Goal: Contribute content: Contribute content

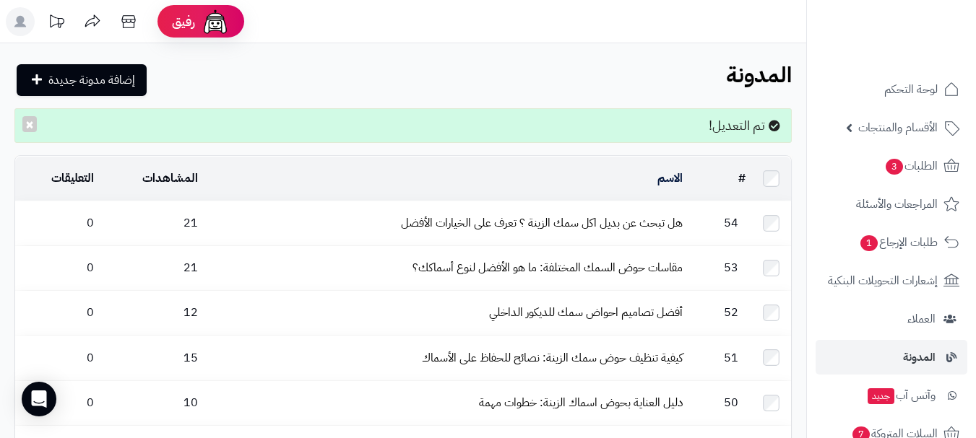
scroll to position [1492, 0]
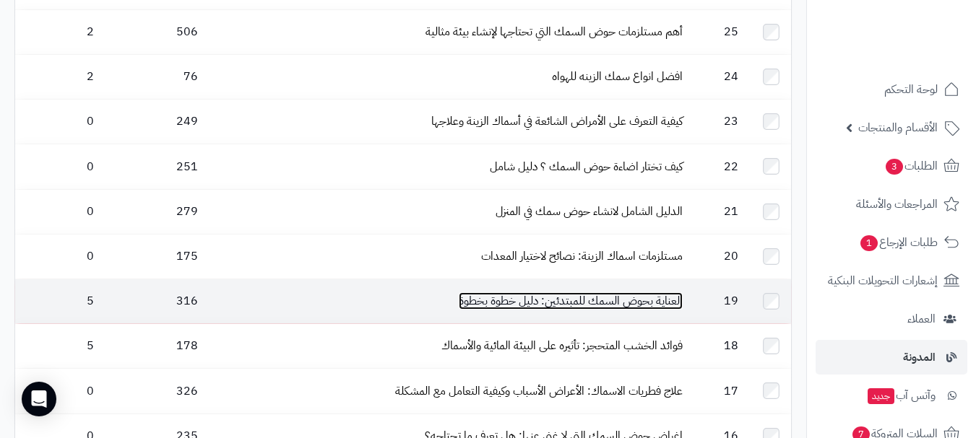
click at [564, 293] on link "العناية بحوض السمك للمبتدئين: دليل خطوة بخطوة" at bounding box center [571, 301] width 224 height 17
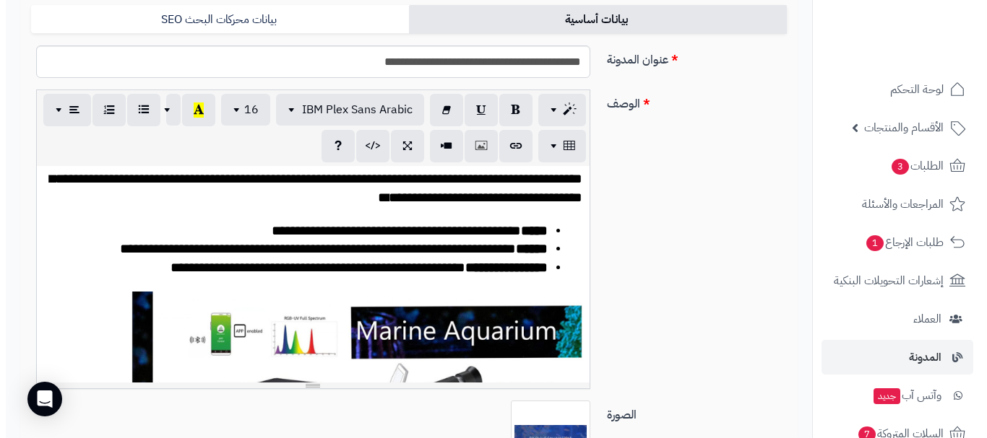
scroll to position [388, 0]
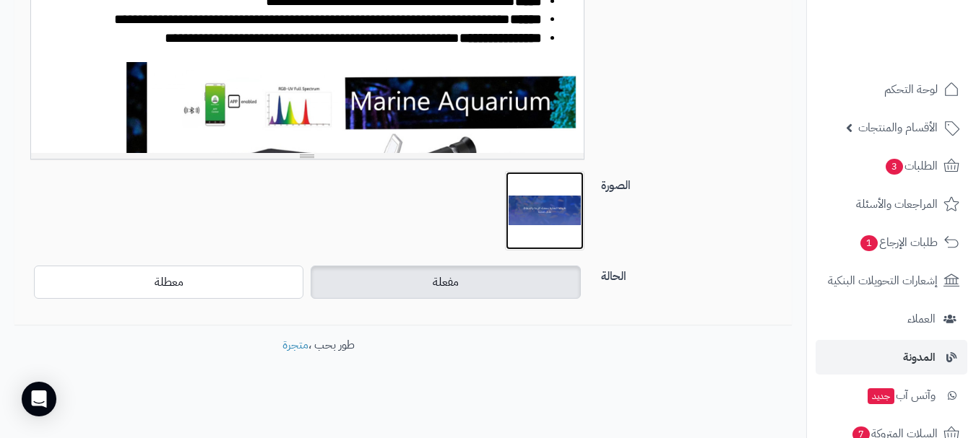
click at [544, 216] on img at bounding box center [544, 211] width 72 height 72
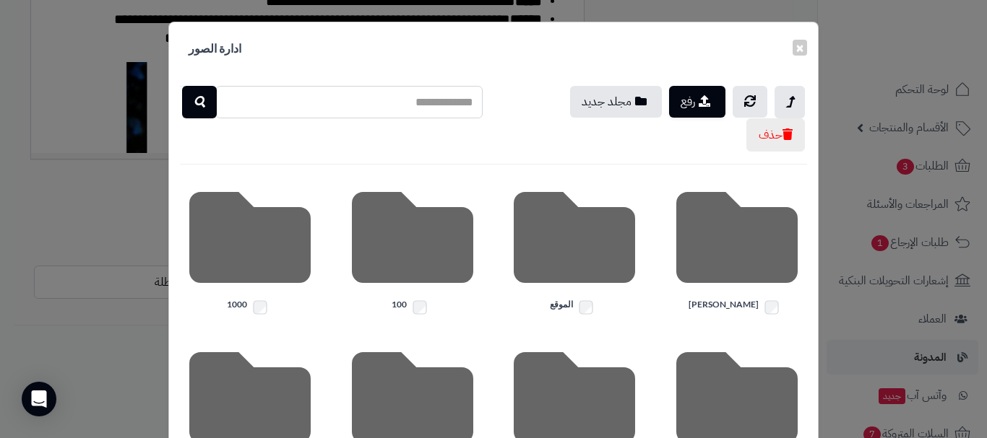
click at [369, 98] on input "text" at bounding box center [348, 102] width 267 height 33
type input "*****"
click at [203, 98] on icon "button" at bounding box center [200, 101] width 12 height 17
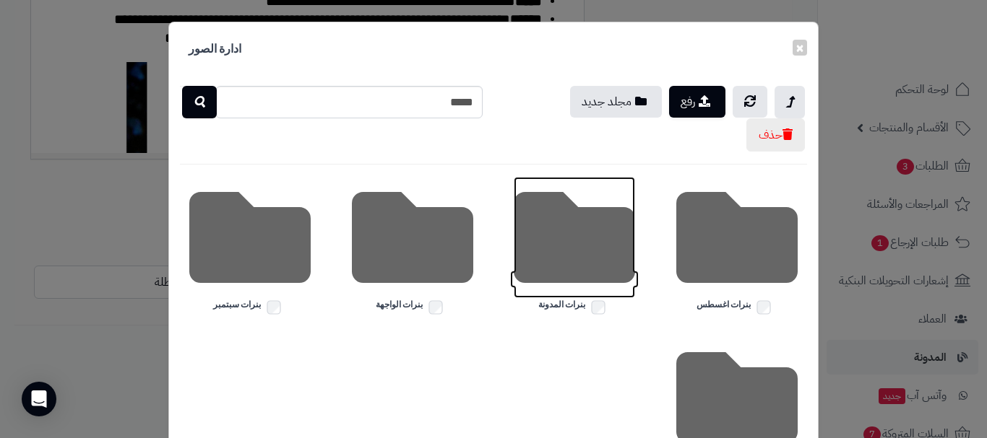
click at [571, 269] on icon at bounding box center [574, 237] width 121 height 121
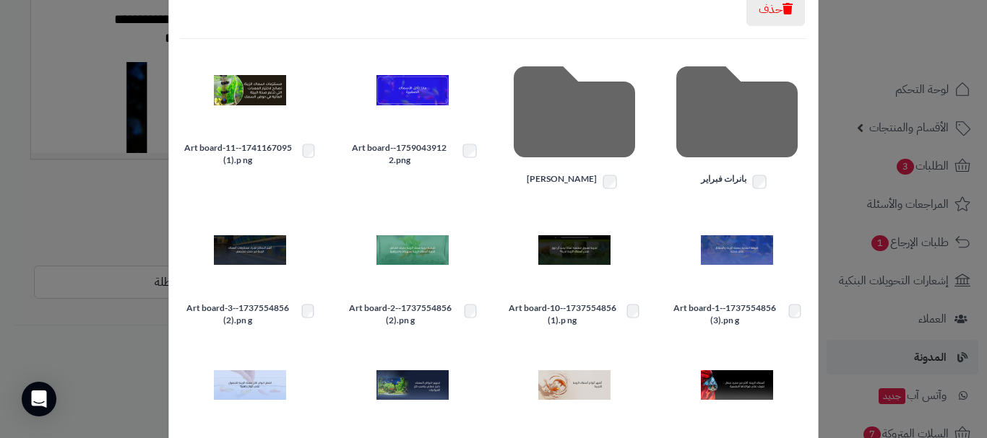
scroll to position [0, 0]
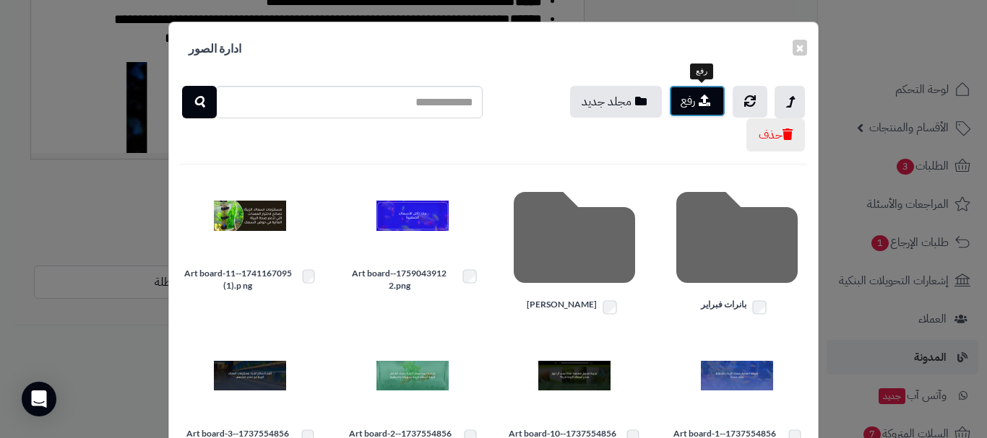
click at [706, 98] on icon "button" at bounding box center [704, 101] width 12 height 12
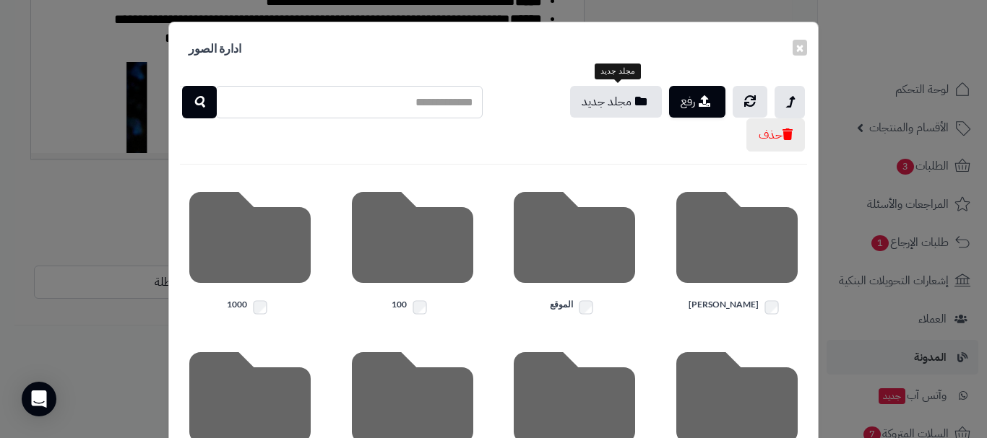
click at [373, 114] on input "text" at bounding box center [348, 102] width 267 height 33
type input "*****"
click at [205, 98] on icon "button" at bounding box center [200, 101] width 12 height 17
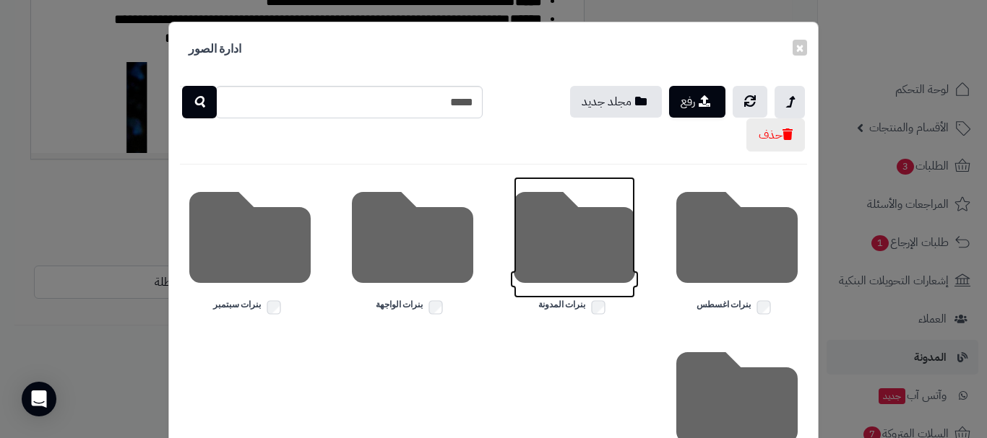
click at [570, 256] on icon at bounding box center [574, 237] width 121 height 121
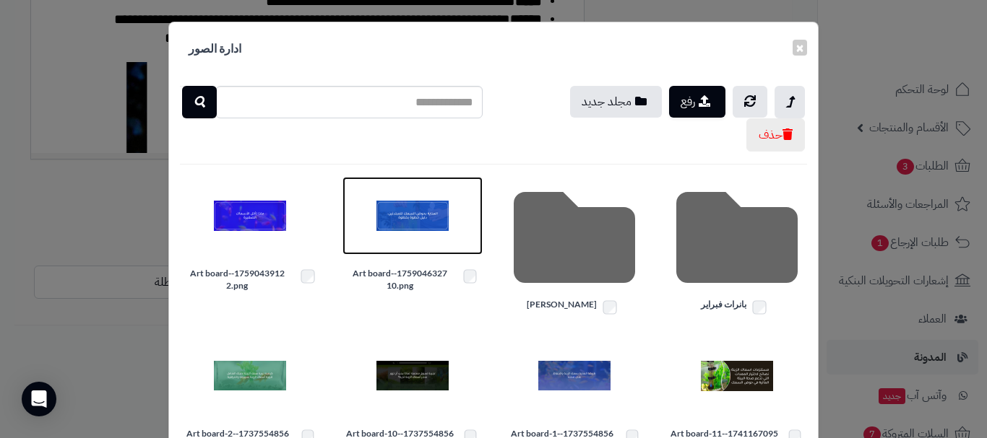
click at [425, 215] on img at bounding box center [412, 216] width 72 height 72
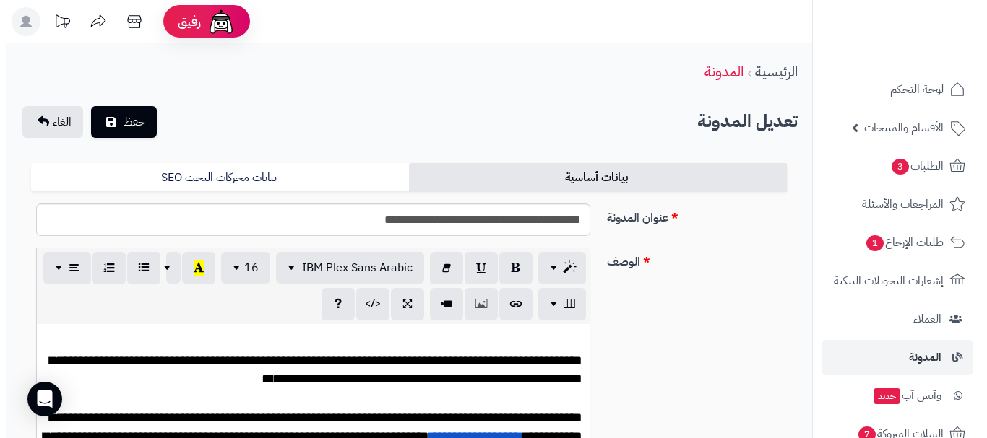
scroll to position [388, 0]
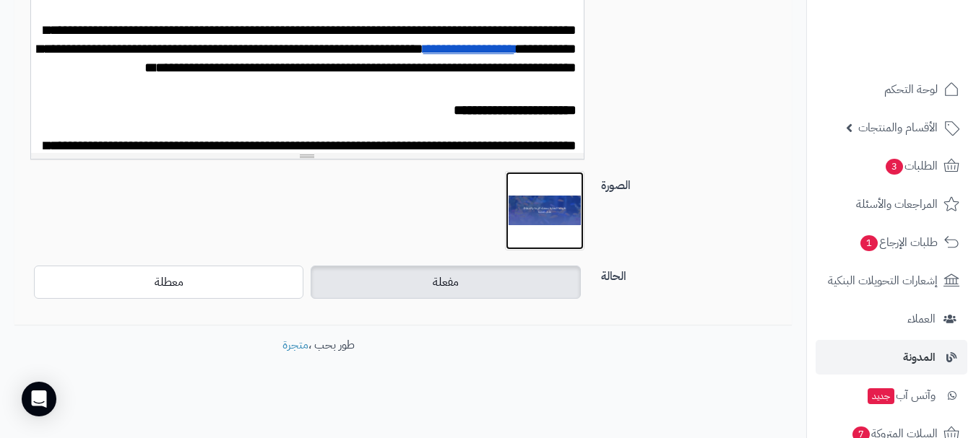
click at [539, 215] on img at bounding box center [544, 211] width 72 height 72
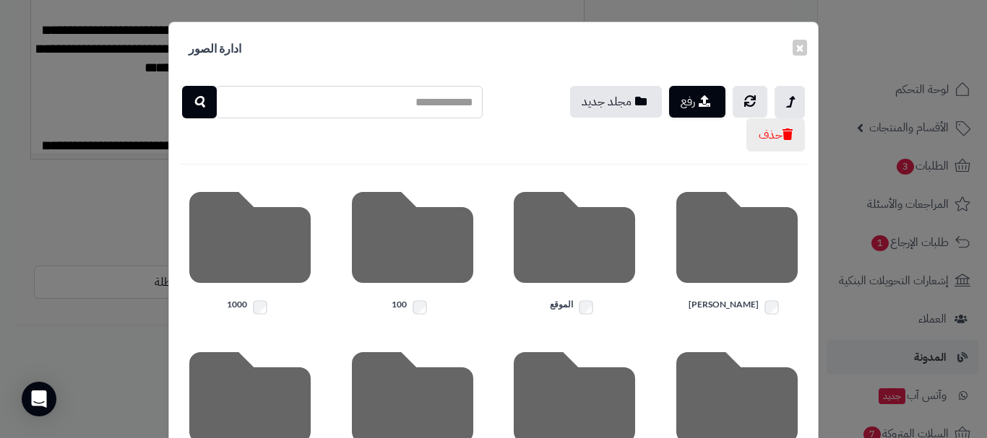
click at [391, 105] on input "text" at bounding box center [348, 102] width 267 height 33
type input "*****"
click at [211, 111] on button "button" at bounding box center [199, 101] width 35 height 33
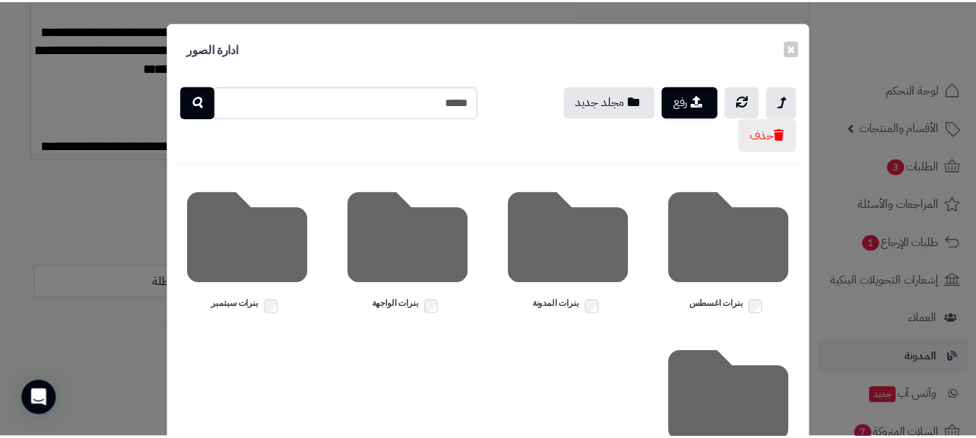
scroll to position [72, 0]
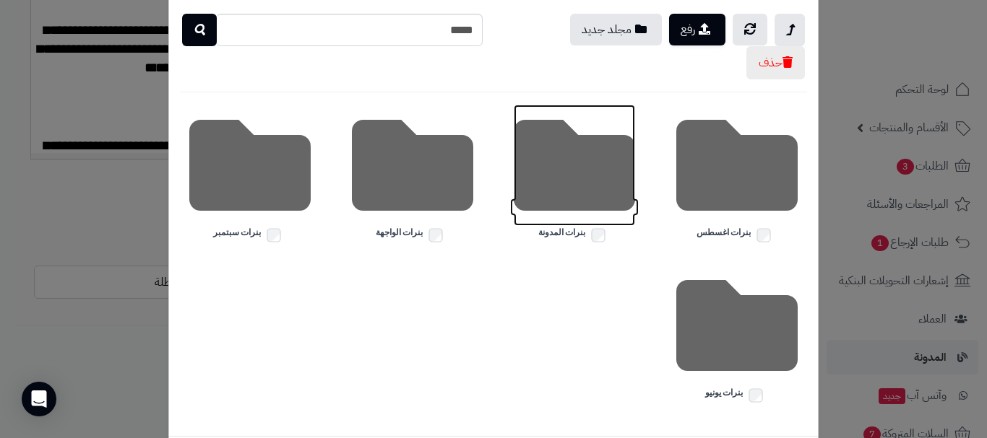
click at [592, 167] on icon at bounding box center [574, 165] width 121 height 121
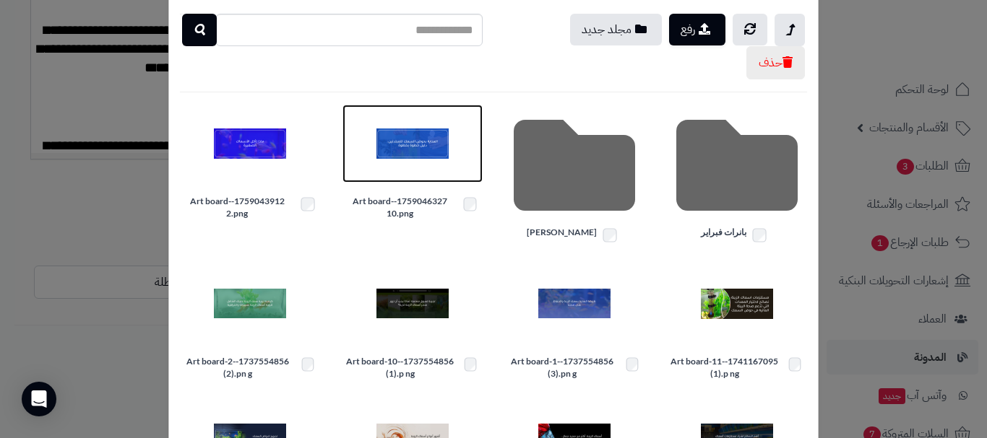
click at [416, 152] on img at bounding box center [412, 144] width 72 height 72
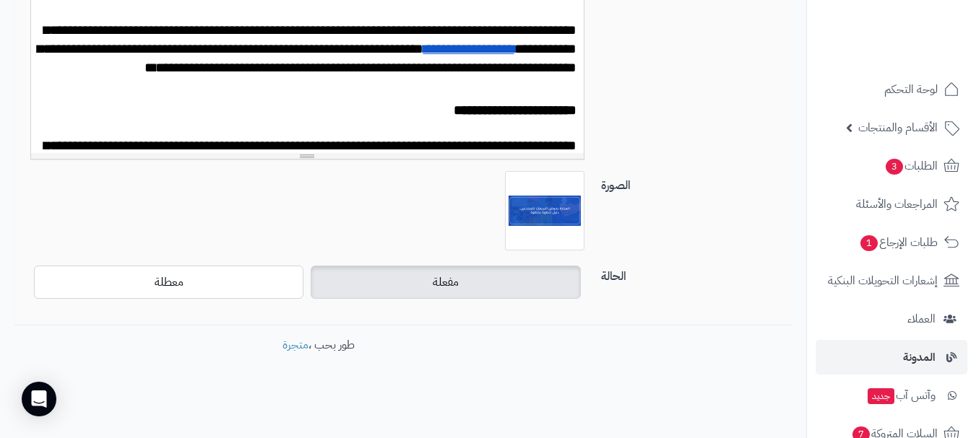
scroll to position [0, 0]
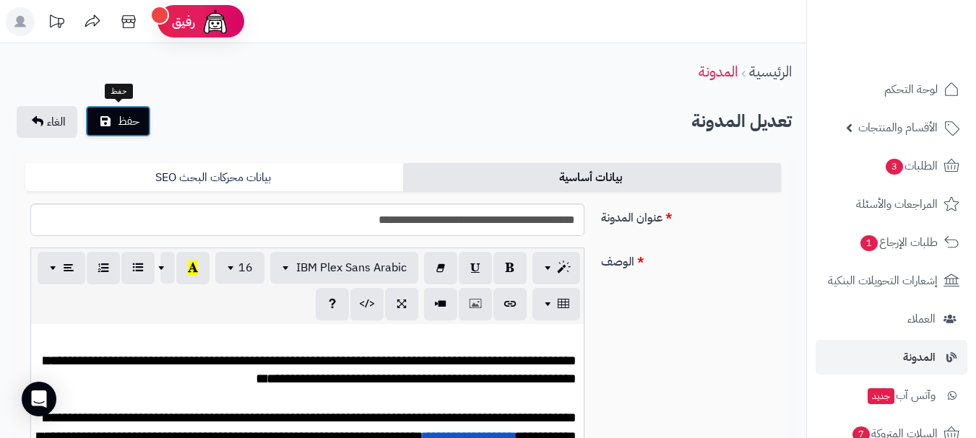
click at [90, 123] on button "حفظ" at bounding box center [118, 121] width 66 height 32
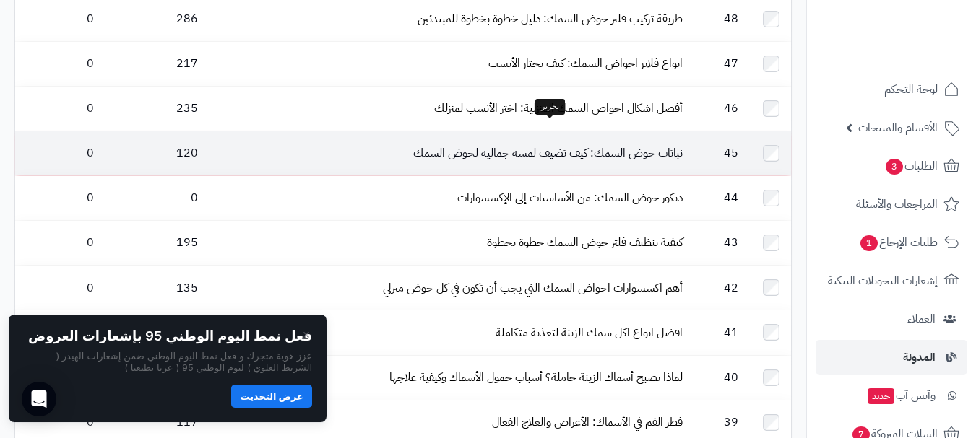
scroll to position [571, 0]
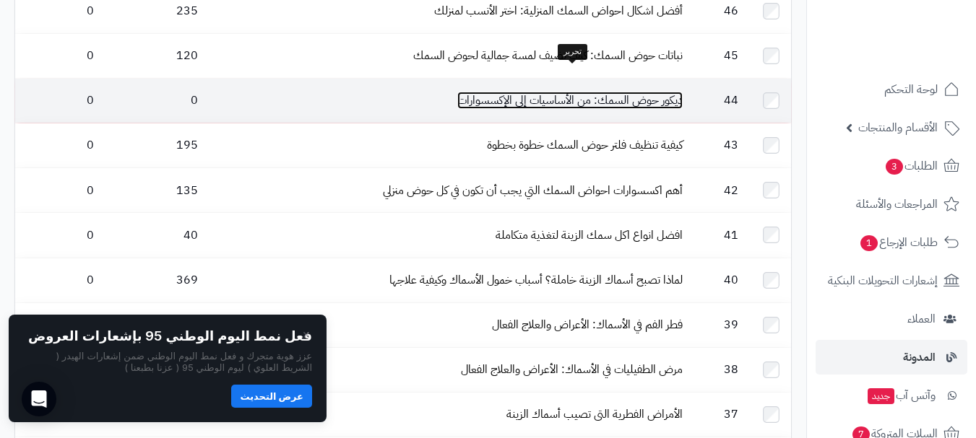
click at [590, 92] on link "ديكور حوض السمك: من الأساسيات إلى الإكسسوارات" at bounding box center [569, 100] width 225 height 17
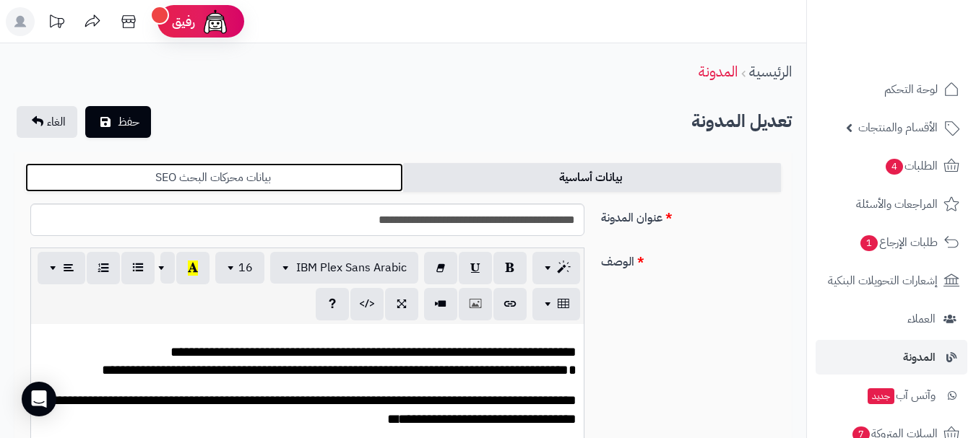
click at [215, 185] on link "بيانات محركات البحث SEO" at bounding box center [214, 177] width 378 height 29
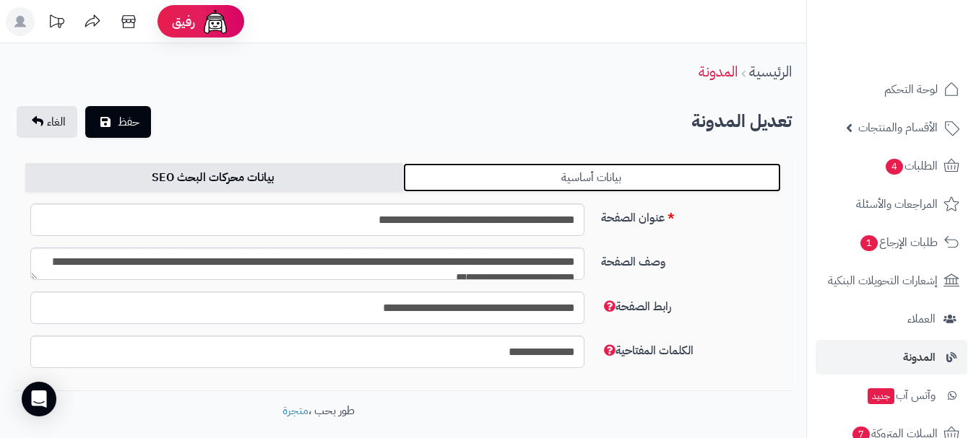
click at [594, 185] on link "بيانات أساسية" at bounding box center [592, 177] width 378 height 29
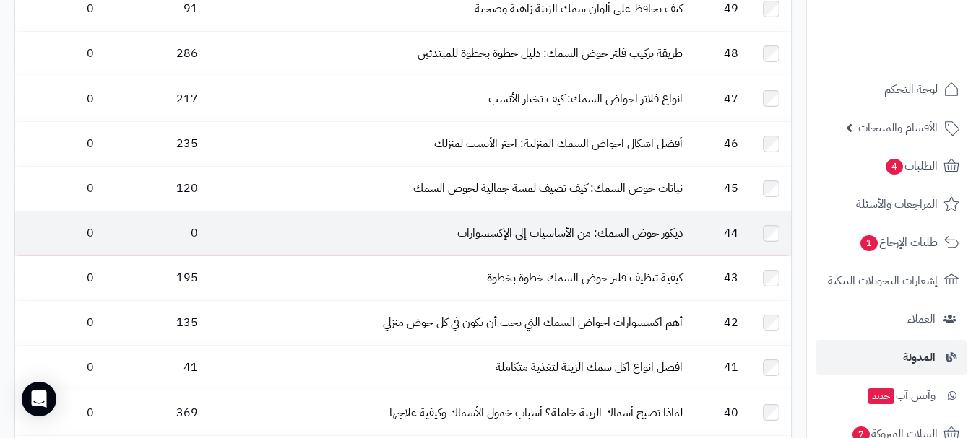
scroll to position [308, 0]
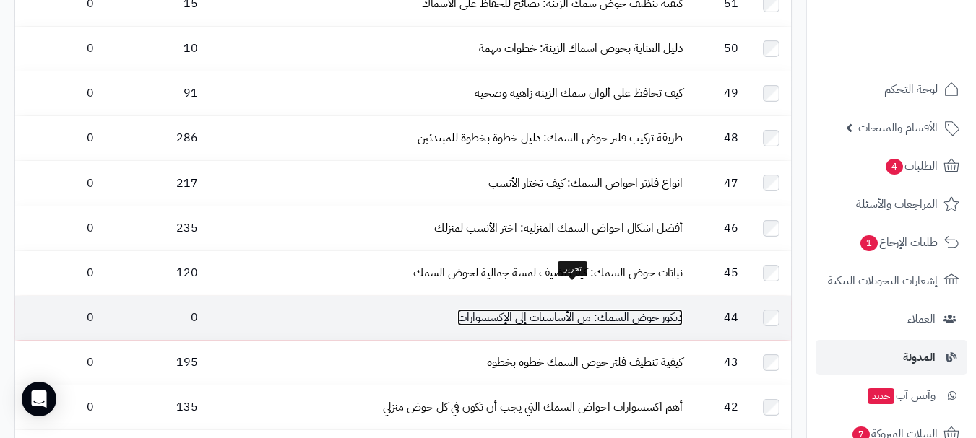
click at [487, 309] on link "ديكور حوض السمك: من الأساسيات إلى الإكسسوارات" at bounding box center [569, 317] width 225 height 17
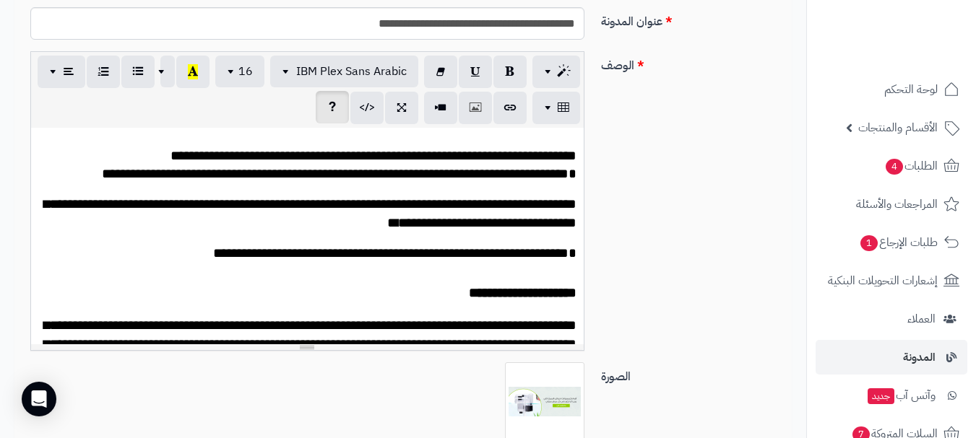
scroll to position [388, 0]
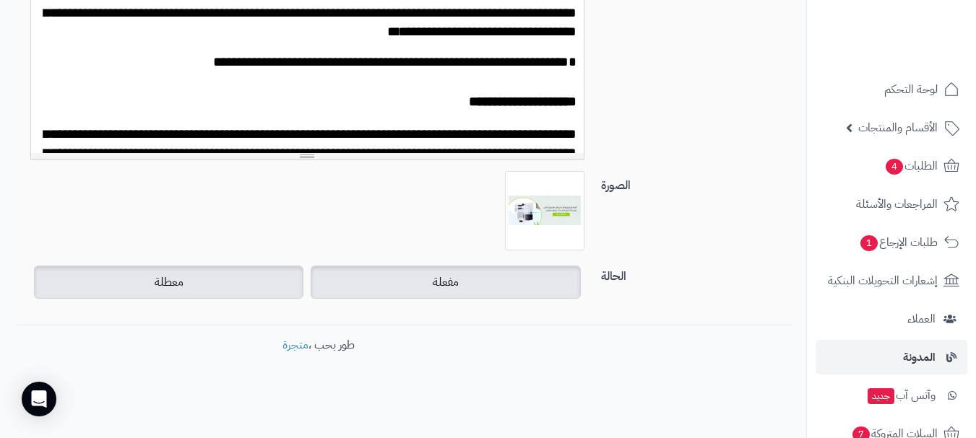
click at [400, 274] on label "مفعلة" at bounding box center [445, 282] width 269 height 33
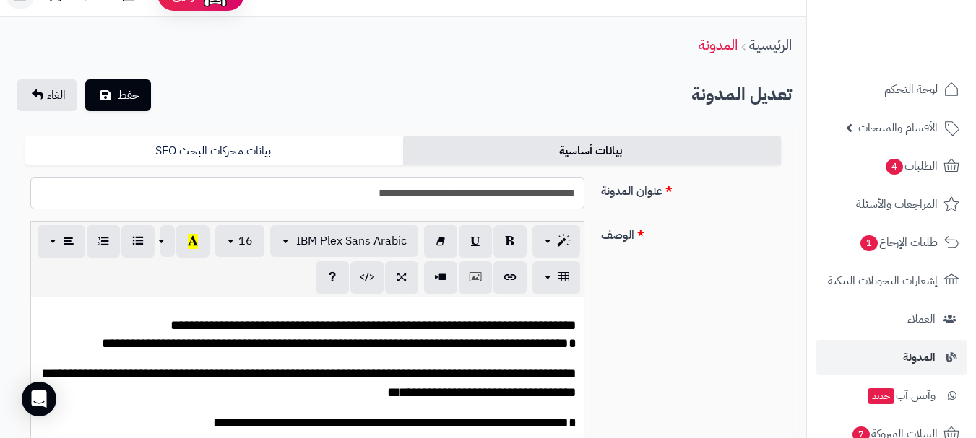
scroll to position [0, 0]
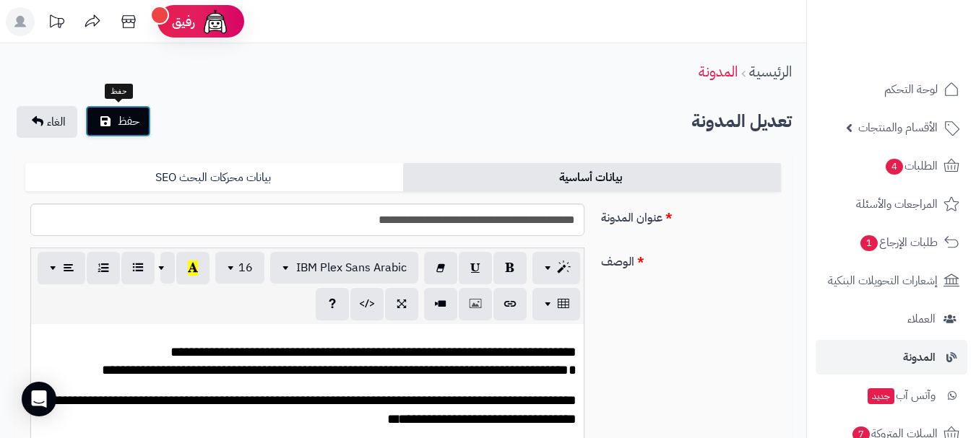
click at [125, 119] on span "حفظ" at bounding box center [129, 121] width 22 height 17
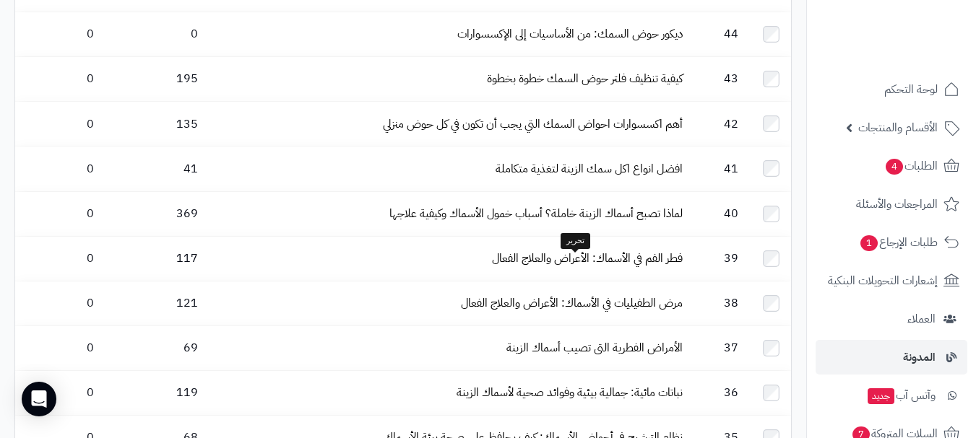
scroll to position [506, 0]
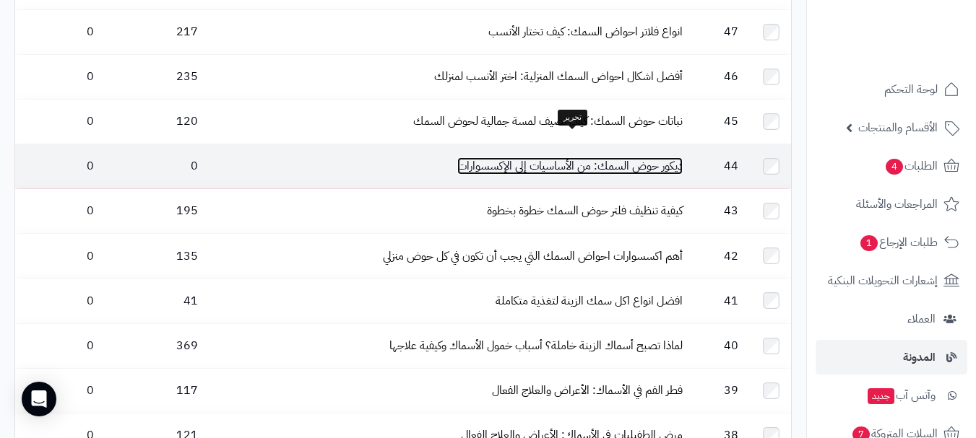
click at [649, 157] on link "ديكور حوض السمك: من الأساسيات إلى الإكسسوارات" at bounding box center [569, 165] width 225 height 17
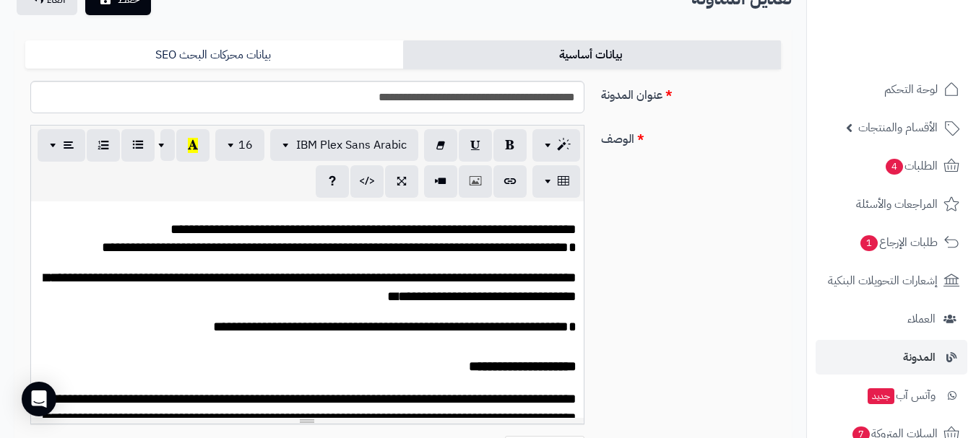
scroll to position [27, 0]
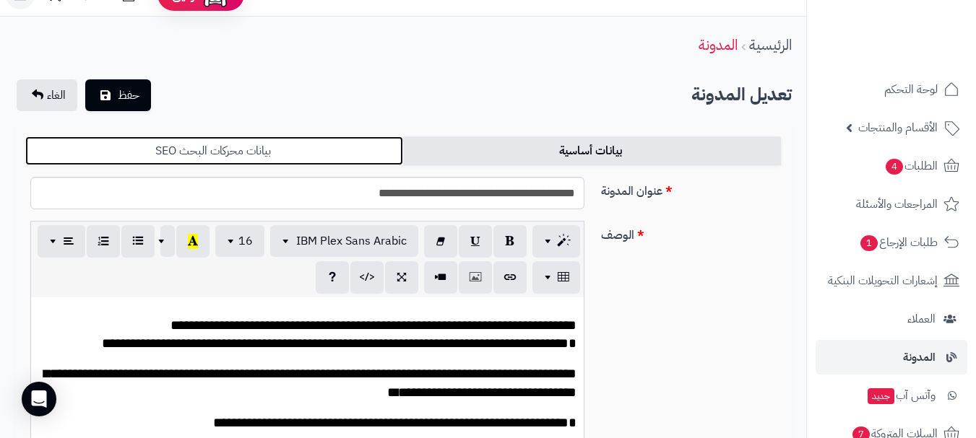
click at [178, 157] on link "بيانات محركات البحث SEO" at bounding box center [214, 151] width 378 height 29
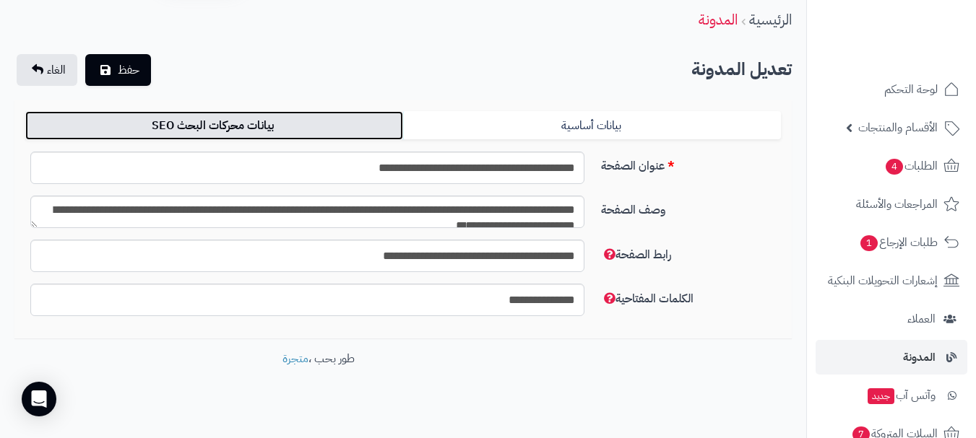
scroll to position [66, 0]
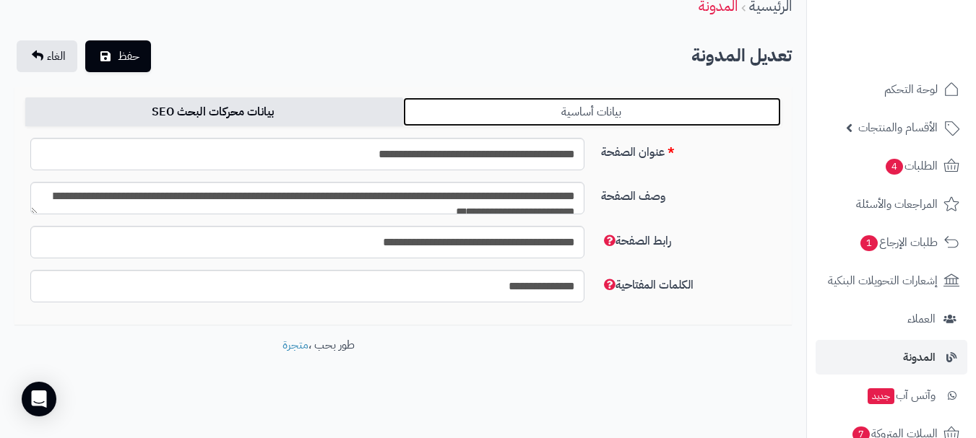
click at [581, 107] on link "بيانات أساسية" at bounding box center [592, 112] width 378 height 29
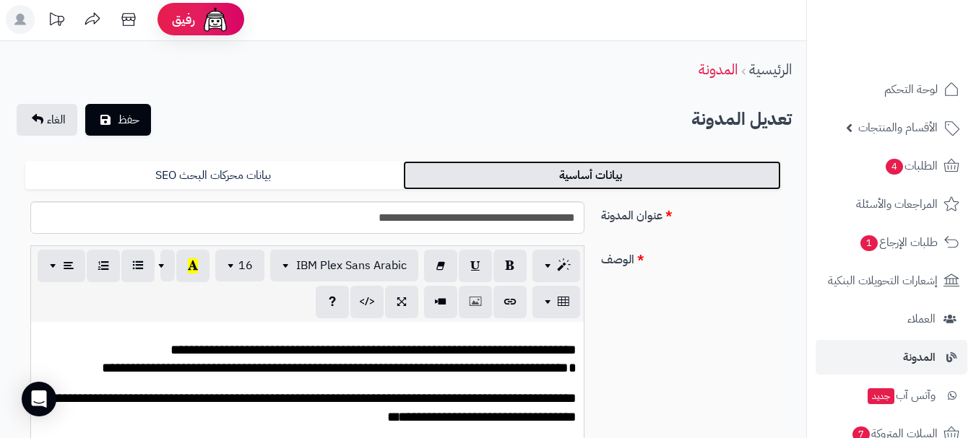
scroll to position [0, 0]
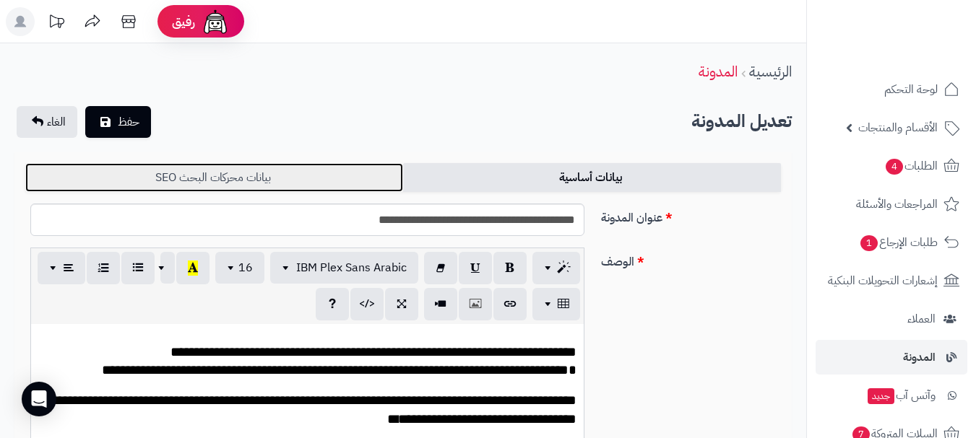
click at [311, 183] on link "بيانات محركات البحث SEO" at bounding box center [214, 177] width 378 height 29
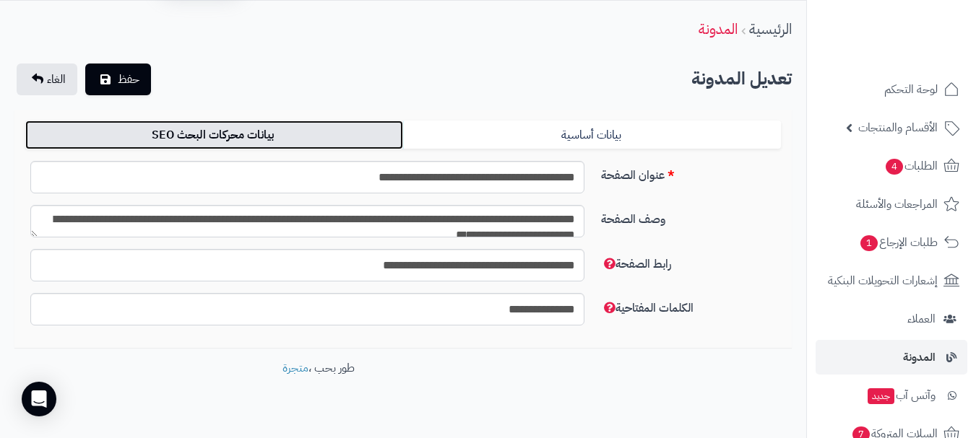
scroll to position [66, 0]
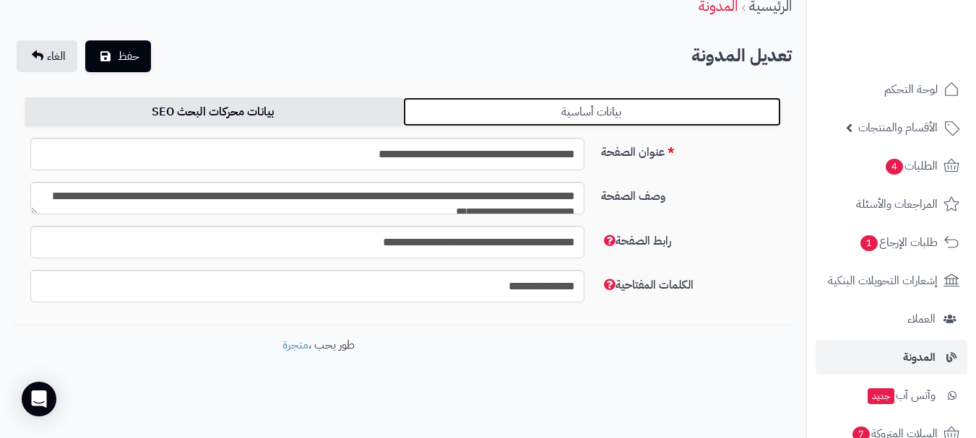
click at [618, 119] on link "بيانات أساسية" at bounding box center [592, 112] width 378 height 29
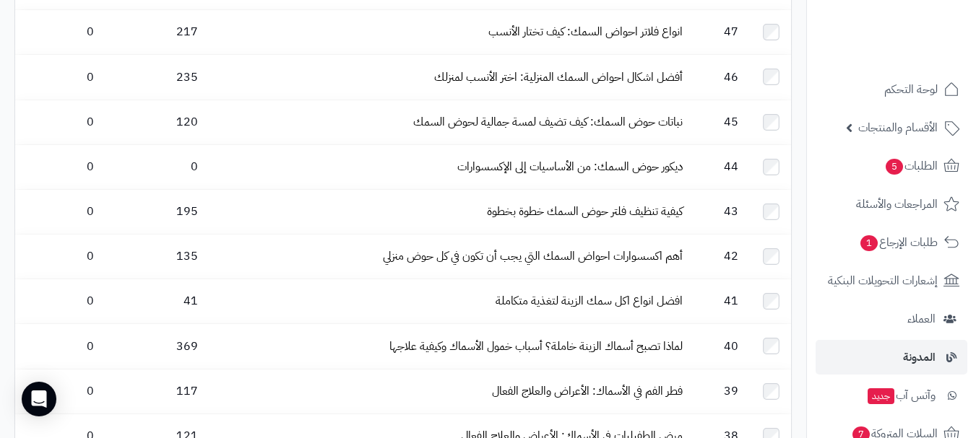
scroll to position [1573, 0]
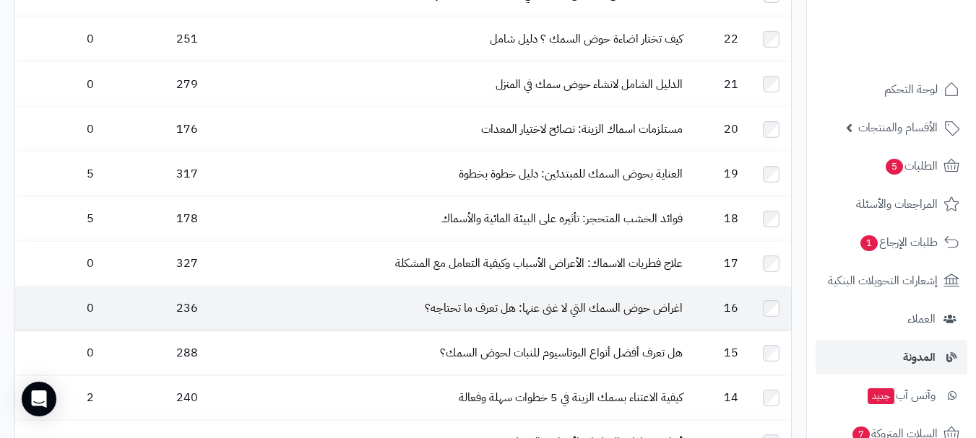
click at [423, 287] on td "اغراض حوض السمك التي لا غنى عنها: هل تعرف ما تحتاجه؟" at bounding box center [446, 309] width 484 height 44
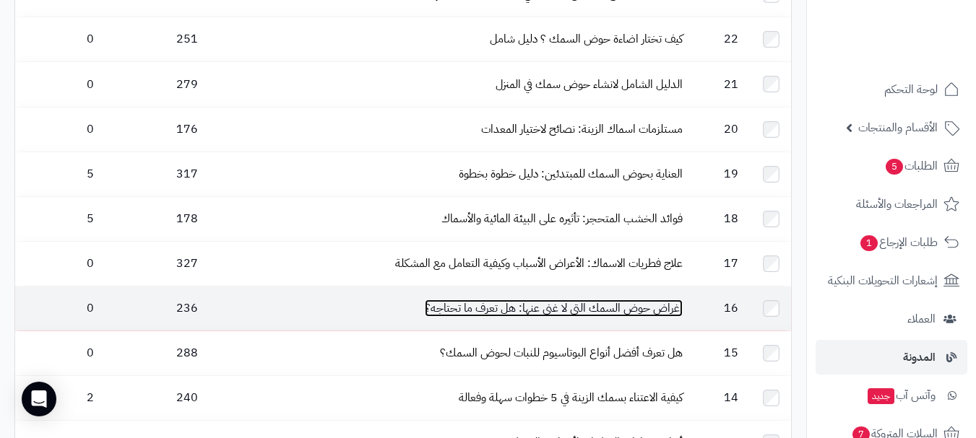
click at [581, 300] on link "اغراض حوض السمك التي لا غنى عنها: هل تعرف ما تحتاجه؟" at bounding box center [554, 308] width 258 height 17
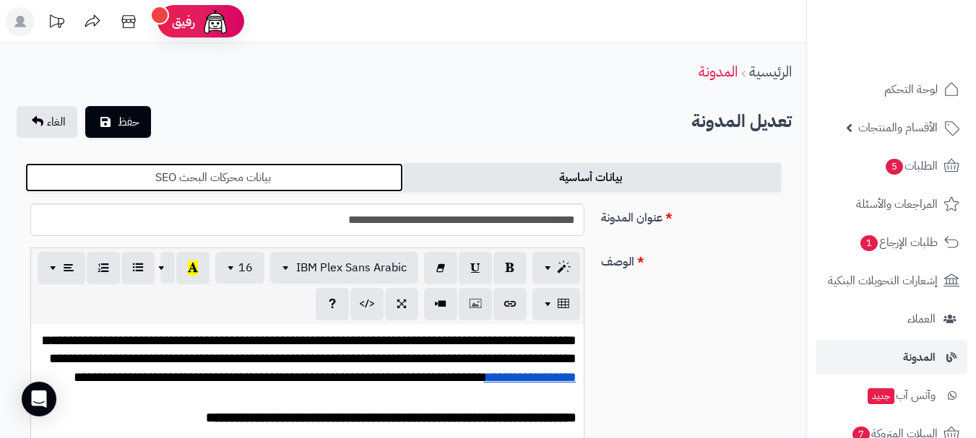
click at [251, 181] on link "بيانات محركات البحث SEO" at bounding box center [214, 177] width 378 height 29
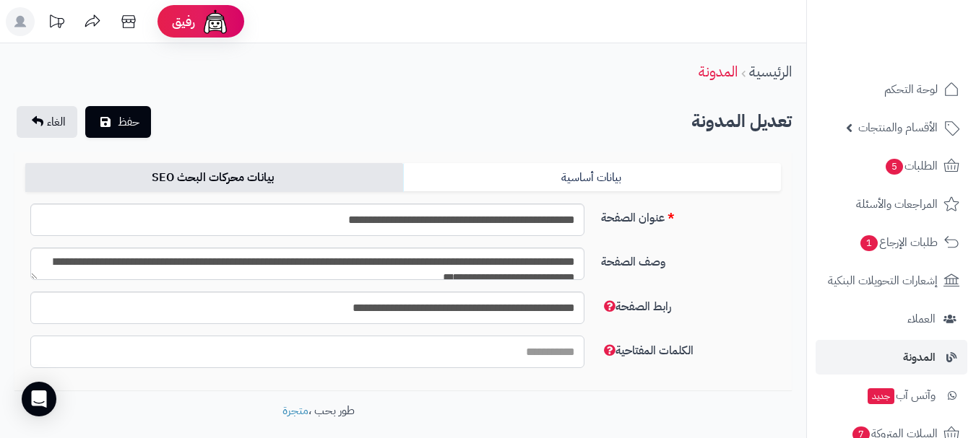
click at [548, 355] on input "رابط الصفحة" at bounding box center [307, 352] width 554 height 33
click at [545, 217] on input "**********" at bounding box center [307, 220] width 554 height 33
drag, startPoint x: 481, startPoint y: 207, endPoint x: 594, endPoint y: 202, distance: 112.8
click at [594, 203] on div "**********" at bounding box center [403, 291] width 756 height 177
click at [561, 360] on input "رابط الصفحة" at bounding box center [307, 352] width 554 height 33
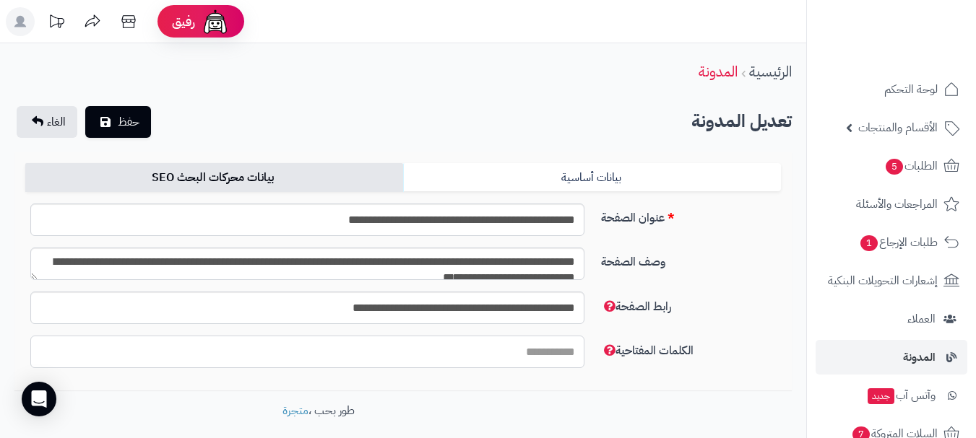
paste input "**********"
type input "**********"
drag, startPoint x: 407, startPoint y: 220, endPoint x: 126, endPoint y: 306, distance: 293.6
click at [126, 306] on div "**********" at bounding box center [403, 291] width 756 height 177
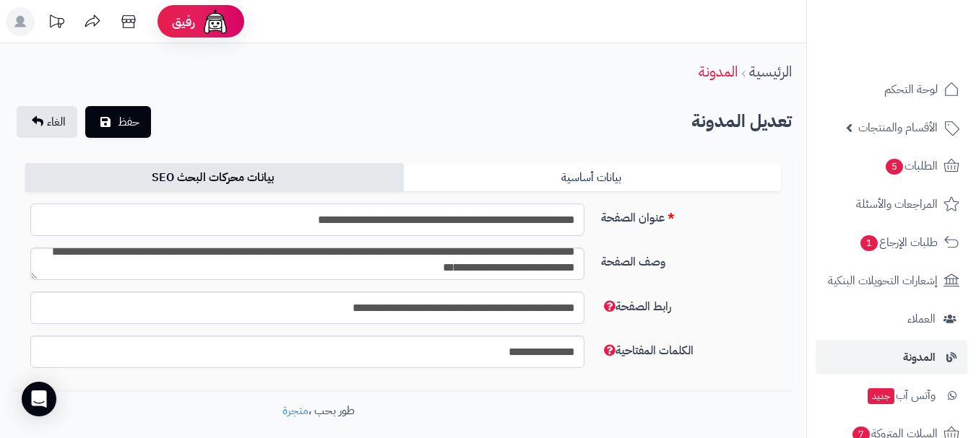
scroll to position [13, 0]
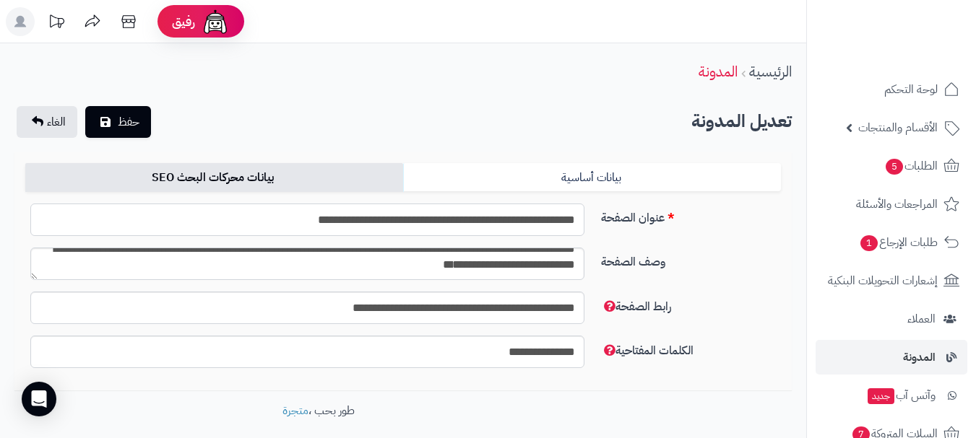
type input "**********"
click at [361, 267] on textarea "**********" at bounding box center [307, 264] width 554 height 33
type textarea "**********"
click at [111, 116] on button "حفظ" at bounding box center [118, 121] width 66 height 32
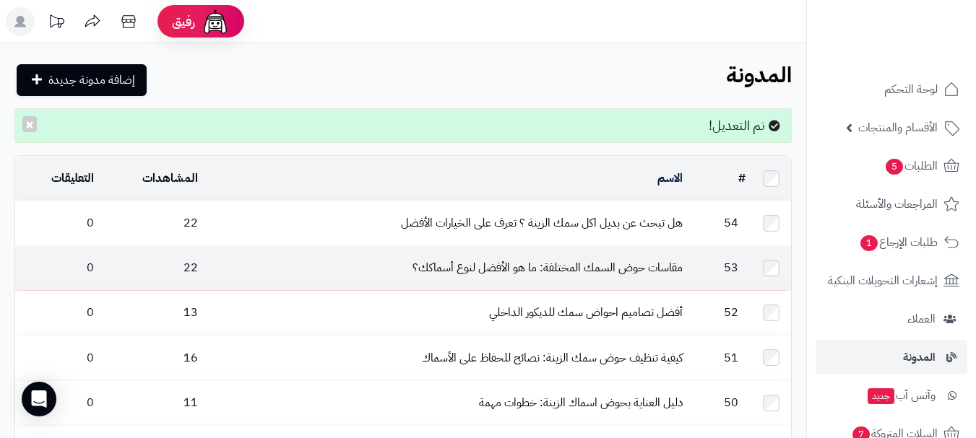
scroll to position [1237, 0]
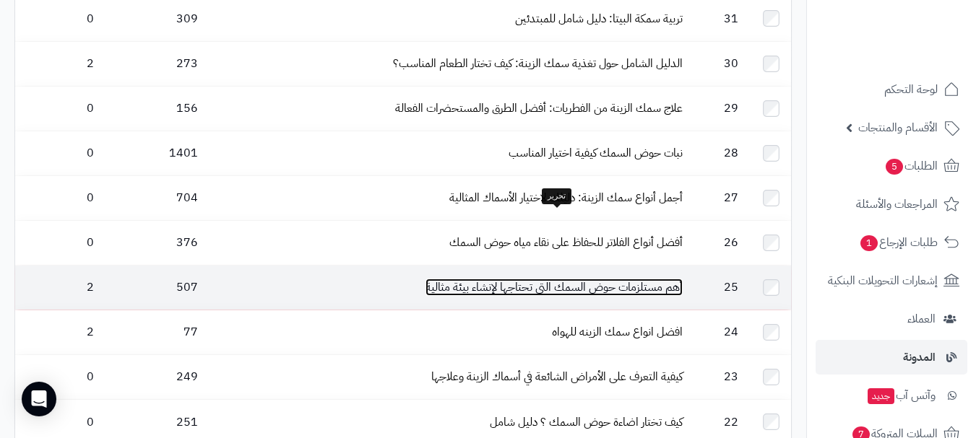
click at [561, 279] on link "أهم مستلزمات حوض السمك التي تحتاجها لإنشاء بيئة مثالية" at bounding box center [553, 287] width 257 height 17
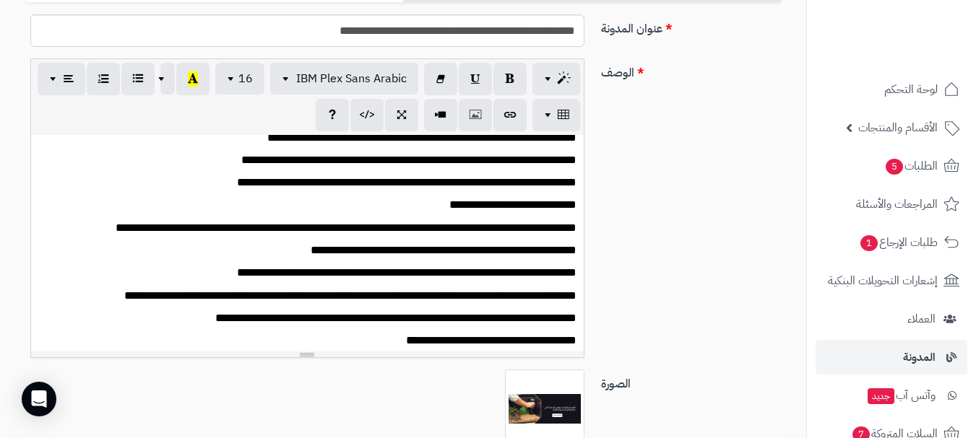
scroll to position [2035, 0]
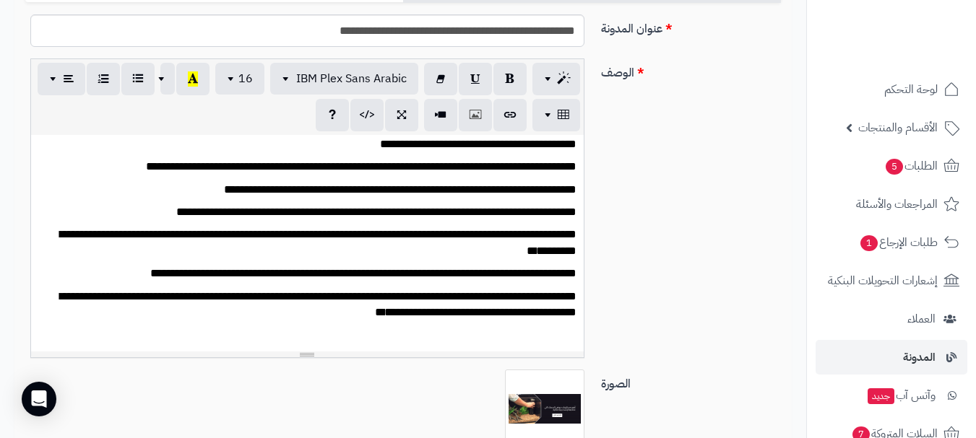
click at [456, 199] on div "**********" at bounding box center [307, 243] width 553 height 217
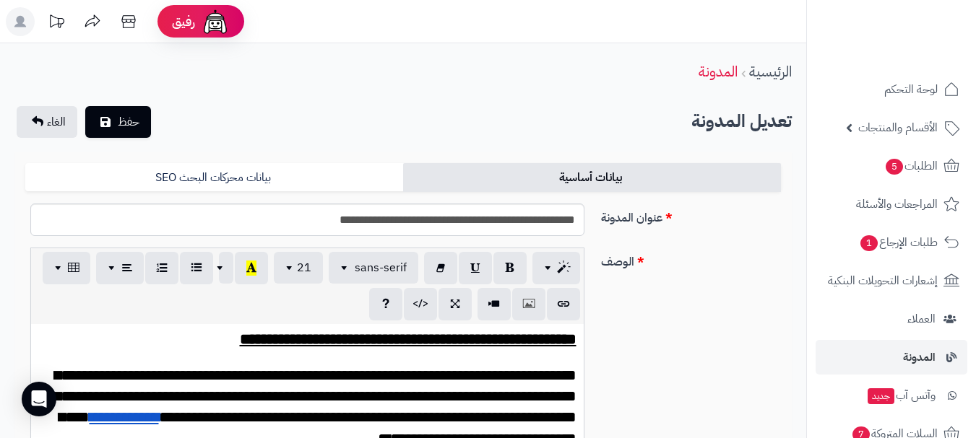
scroll to position [217, 0]
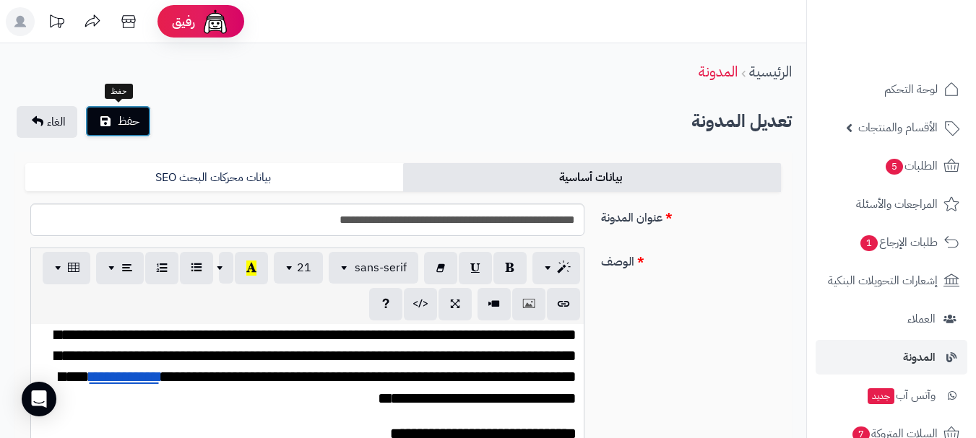
click at [110, 110] on button "حفظ" at bounding box center [118, 121] width 66 height 32
